Goal: Information Seeking & Learning: Compare options

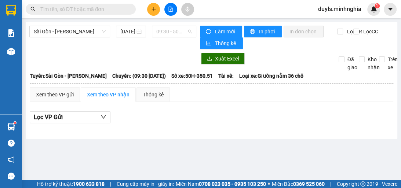
click at [174, 30] on span "09:30 - 50H-350.51" at bounding box center [174, 31] width 36 height 11
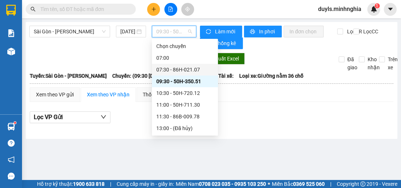
click at [180, 73] on div "07:30 - 86H-021.07" at bounding box center [184, 70] width 57 height 8
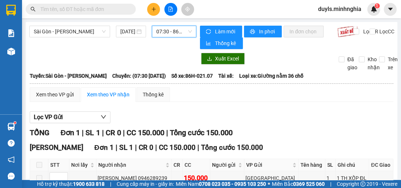
click at [172, 34] on span "07:30 - 86H-021.07" at bounding box center [174, 31] width 36 height 11
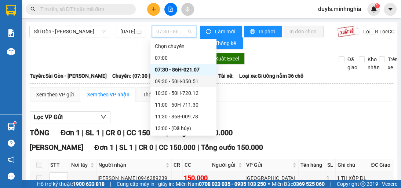
click at [192, 81] on div "09:30 - 50H-350.51" at bounding box center [183, 81] width 57 height 8
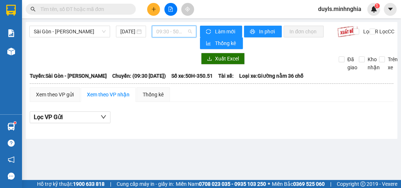
click at [175, 28] on span "09:30 - 50H-350.51" at bounding box center [174, 31] width 36 height 11
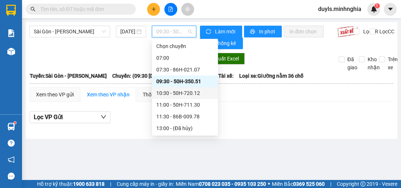
click at [192, 96] on div "10:30 - 50H-720.12" at bounding box center [184, 93] width 57 height 8
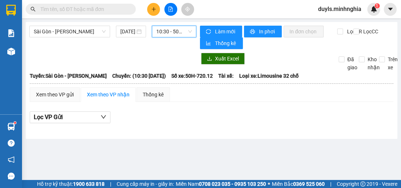
click at [156, 31] on span "10:30 - 50H-720.12" at bounding box center [174, 31] width 36 height 11
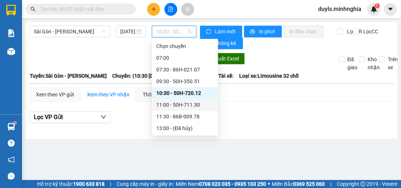
click at [189, 106] on div "11:00 - 50H-711.30" at bounding box center [184, 105] width 57 height 8
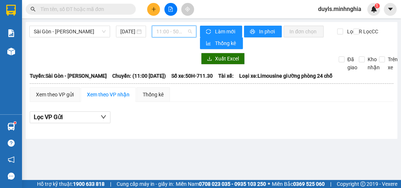
click at [169, 30] on span "11:00 - 50H-711.30" at bounding box center [174, 31] width 36 height 11
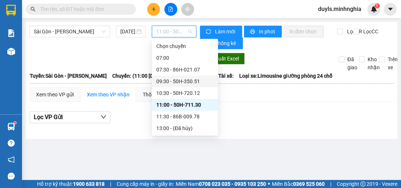
click at [203, 84] on div "09:30 - 50H-350.51" at bounding box center [184, 81] width 57 height 8
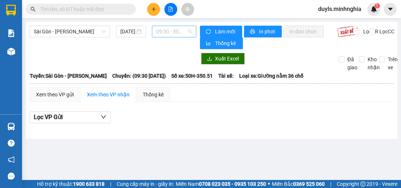
click at [176, 30] on span "09:30 - 50H-350.51" at bounding box center [174, 31] width 36 height 11
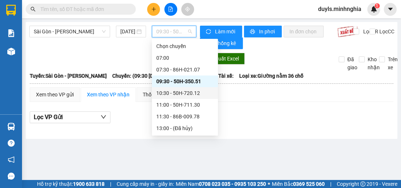
click at [201, 94] on div "10:30 - 50H-720.12" at bounding box center [184, 93] width 57 height 8
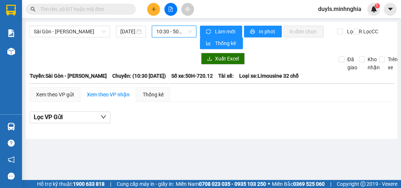
click at [176, 30] on span "10:30 - 50H-720.12" at bounding box center [174, 31] width 36 height 11
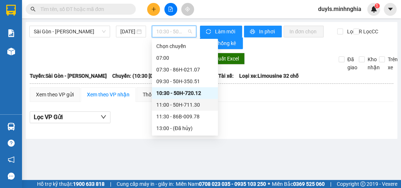
click at [203, 105] on div "11:00 - 50H-711.30" at bounding box center [184, 105] width 57 height 8
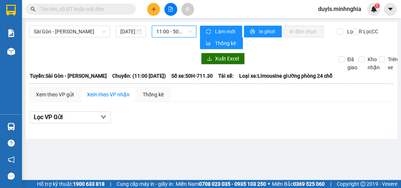
click at [177, 34] on span "11:00 - 50H-711.30" at bounding box center [174, 31] width 36 height 11
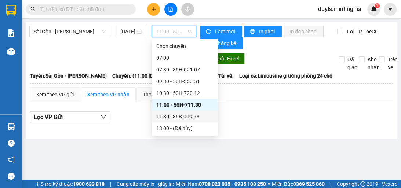
click at [207, 117] on div "11:30 - 86B-009.78" at bounding box center [184, 117] width 57 height 8
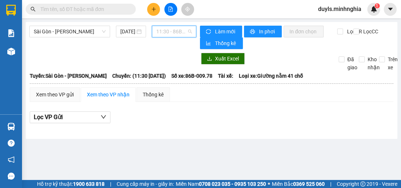
click at [174, 32] on span "11:30 - 86B-009.78" at bounding box center [174, 31] width 36 height 11
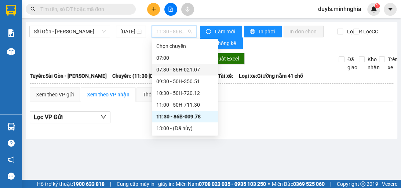
click at [174, 73] on div "07:30 - 86H-021.07" at bounding box center [184, 70] width 57 height 8
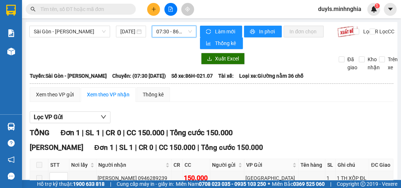
click at [175, 30] on span "07:30 - 86H-021.07" at bounding box center [174, 31] width 36 height 11
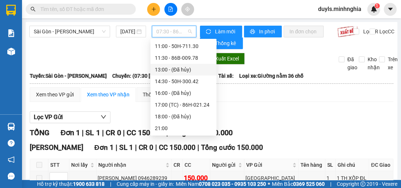
scroll to position [82, 0]
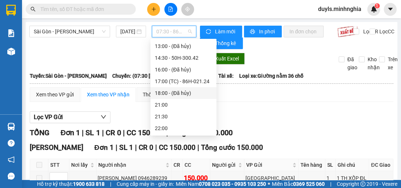
click at [279, 98] on div "Xem theo VP gửi Xem theo VP nhận Thống kê" at bounding box center [212, 94] width 364 height 15
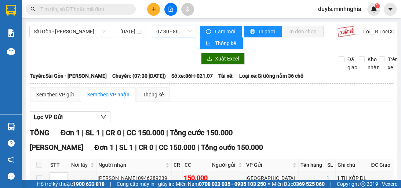
click at [170, 28] on span "07:30 - 86H-021.07" at bounding box center [174, 31] width 36 height 11
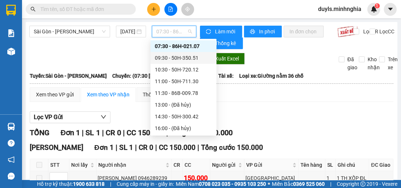
click at [191, 60] on div "09:30 - 50H-350.51" at bounding box center [183, 58] width 57 height 8
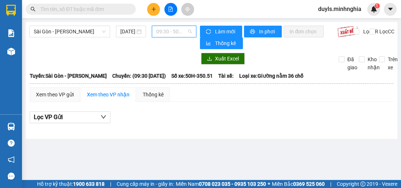
click at [181, 32] on span "09:30 - 50H-350.51" at bounding box center [174, 31] width 36 height 11
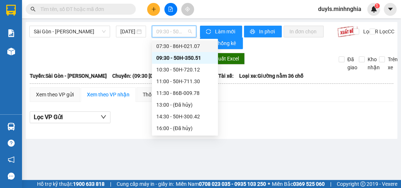
click at [192, 47] on div "07:30 - 86H-021.07" at bounding box center [184, 46] width 57 height 8
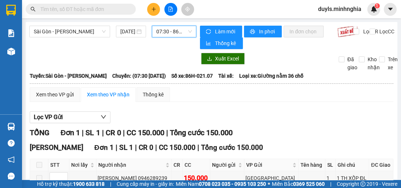
click at [172, 34] on span "07:30 - 86H-021.07" at bounding box center [174, 31] width 36 height 11
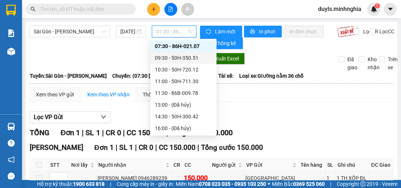
click at [198, 55] on div "09:30 - 50H-350.51" at bounding box center [183, 58] width 57 height 8
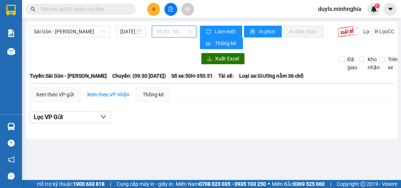
click at [181, 29] on span "09:30 - 50H-350.51" at bounding box center [174, 31] width 36 height 11
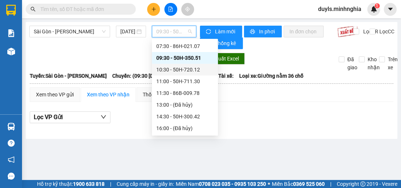
click at [207, 72] on div "10:30 - 50H-720.12" at bounding box center [184, 70] width 57 height 8
